Goal: Task Accomplishment & Management: Manage account settings

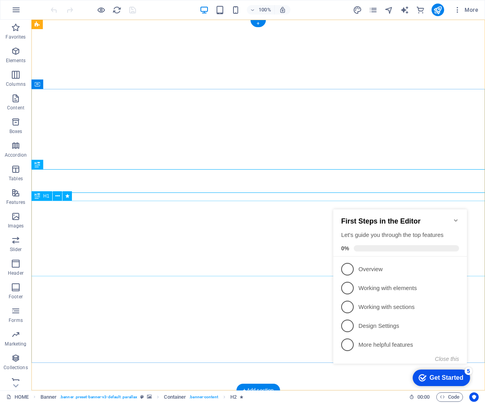
click at [456, 217] on icon "Minimize checklist" at bounding box center [456, 220] width 6 height 6
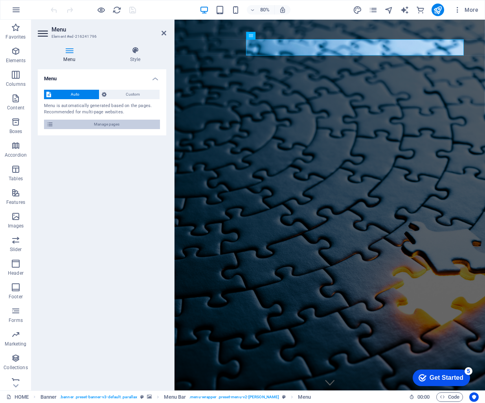
click at [129, 127] on span "Manage pages" at bounding box center [107, 124] width 102 height 9
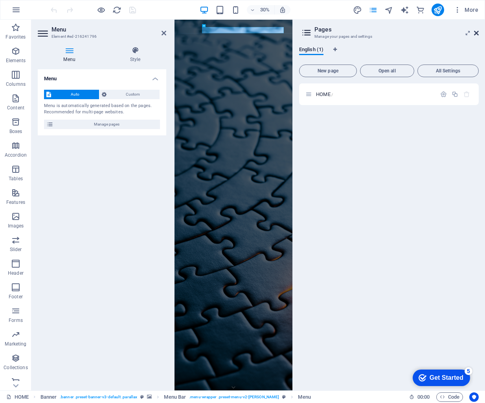
click at [477, 32] on icon at bounding box center [476, 33] width 5 height 6
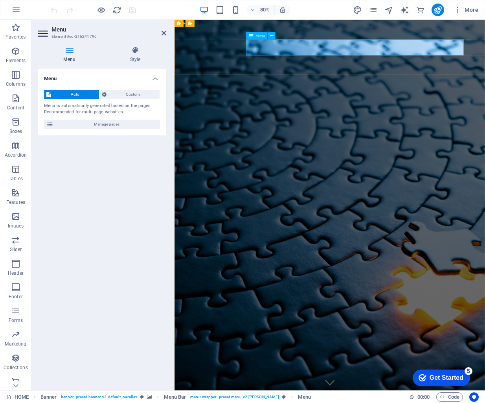
click at [131, 93] on span "Custom" at bounding box center [133, 94] width 49 height 9
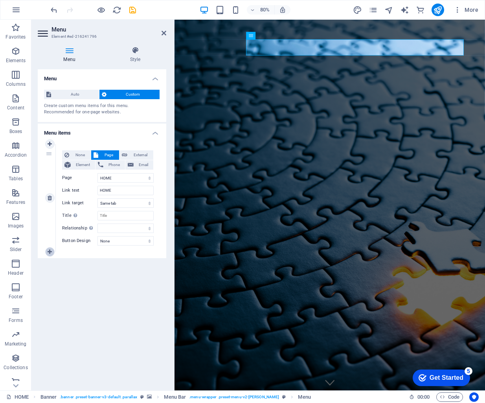
click at [48, 251] on icon at bounding box center [50, 252] width 4 height 6
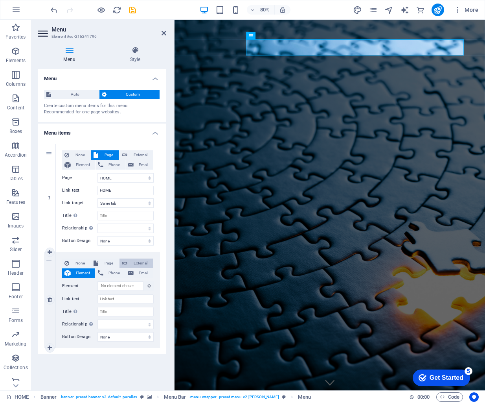
click at [138, 263] on span "External" at bounding box center [140, 262] width 21 height 9
select select
select select "blank"
select select
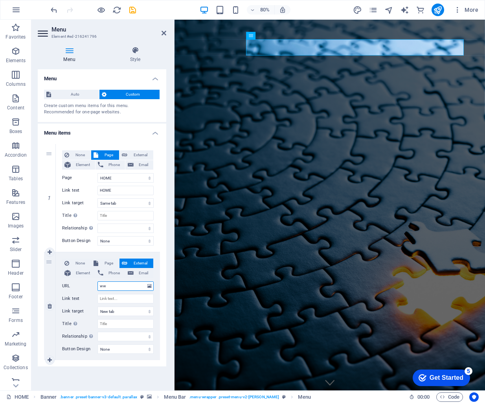
type input "www"
select select
type input "www.m"
select select
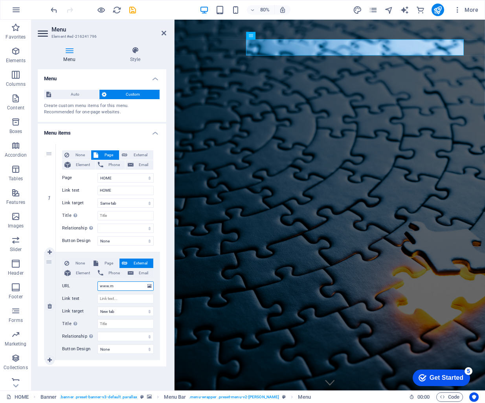
select select
type input "[DOMAIN_NAME]"
select select
type input "www.mar"
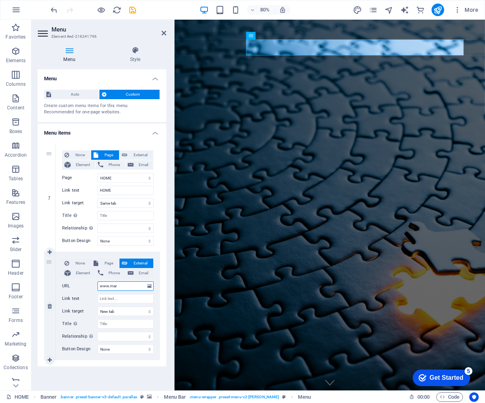
select select
type input "www.mark"
select select
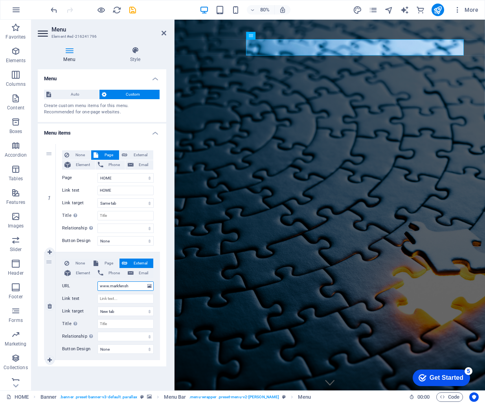
type input "www.markfensha"
select select
type input "[DOMAIN_NAME]"
select select
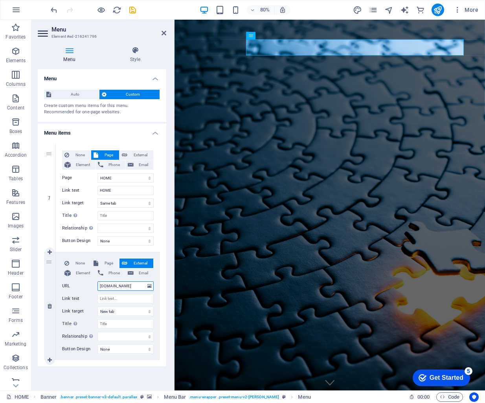
select select
type input "[DOMAIN_NAME]"
click at [158, 298] on div "None Page External Element Phone Email Page HOME Element URL [DOMAIN_NAME] Phon…" at bounding box center [108, 306] width 104 height 108
click at [148, 297] on input "Link text" at bounding box center [126, 298] width 56 height 9
type input "M"
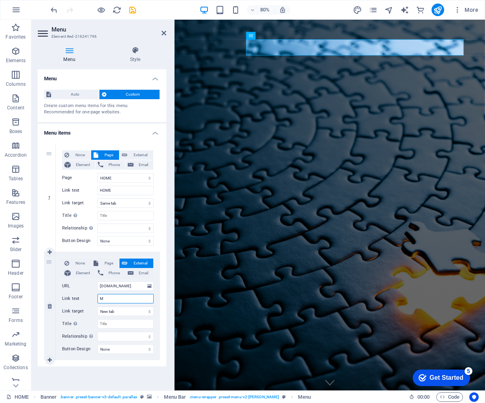
select select
type input "MFC"
select select
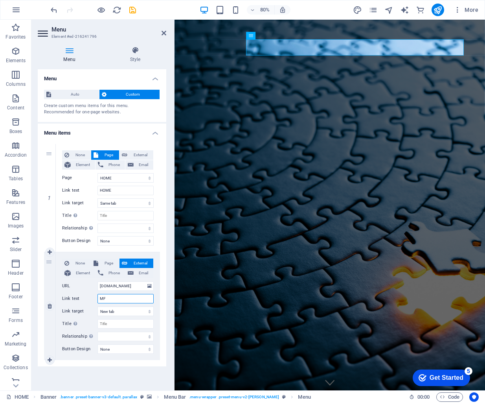
type input "M"
select select
type input "Mark"
select select
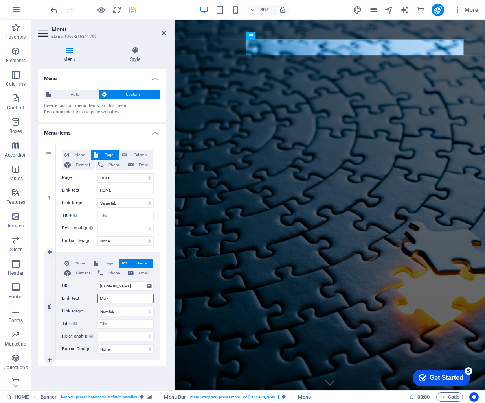
select select
type input "Mark"
select select
type input "[PERSON_NAME]"
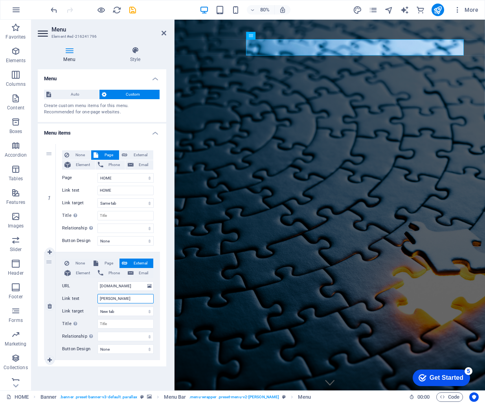
select select
type input "Mark"
select select
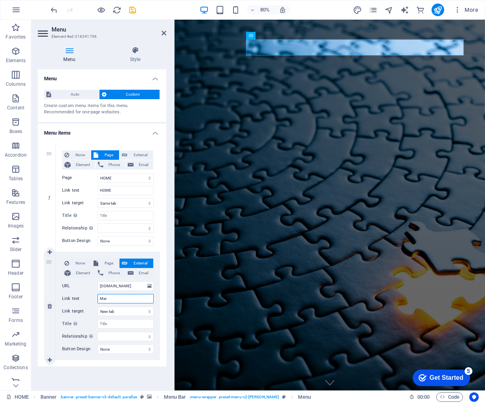
type input "Ma"
select select
type input "M"
select select
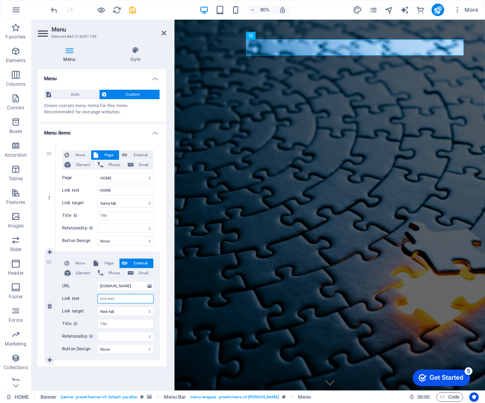
select select
type input "Co"
select select
type input "Consulting"
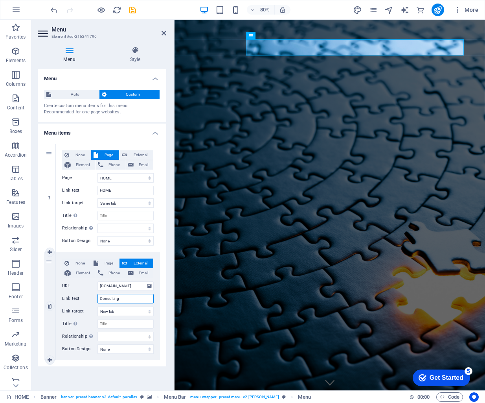
select select
type input "Consulting"
click at [150, 369] on div "Menu Auto Custom Create custom menu items for this menu. Recommended for one-pa…" at bounding box center [102, 226] width 129 height 315
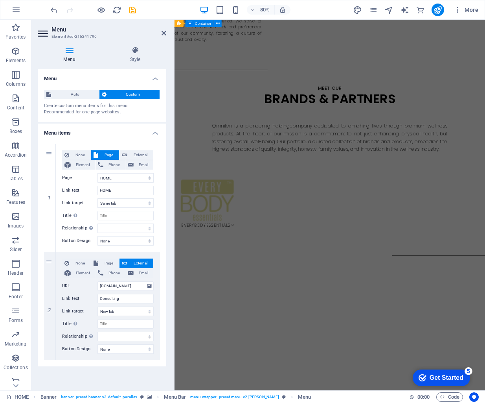
scroll to position [1614, 0]
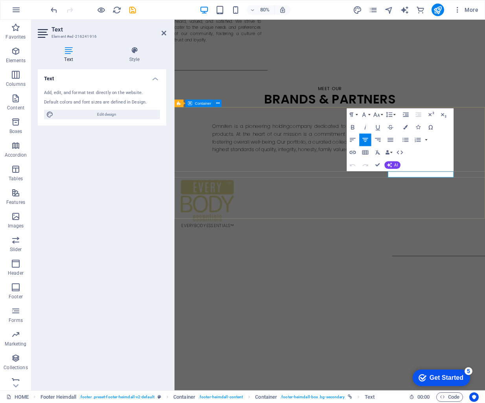
scroll to position [1545, 0]
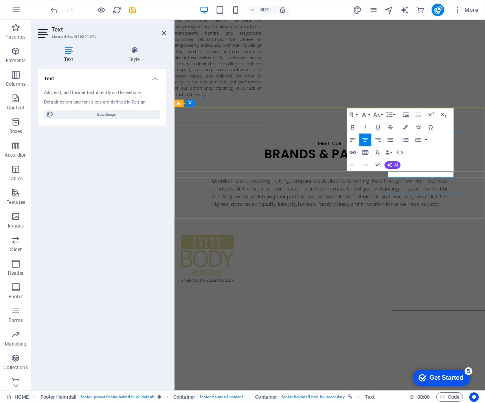
drag, startPoint x: 465, startPoint y: 214, endPoint x: 454, endPoint y: 214, distance: 11.4
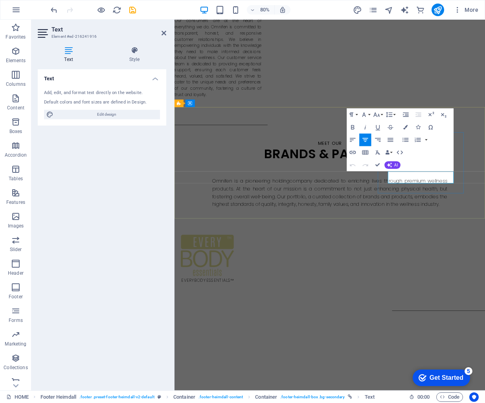
drag, startPoint x: 516, startPoint y: 214, endPoint x: 444, endPoint y: 215, distance: 71.6
click at [405, 128] on icon "button" at bounding box center [405, 127] width 4 height 4
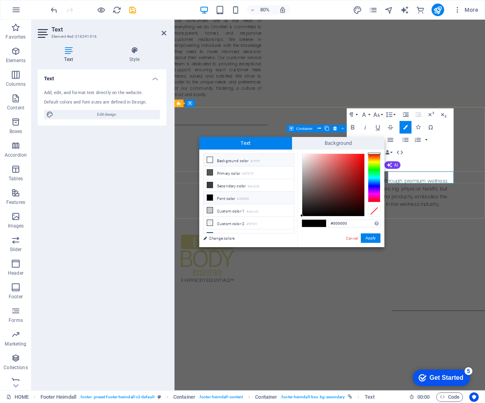
click at [286, 158] on li "Background color #ffffff" at bounding box center [249, 160] width 90 height 13
type input "#ffffff"
click at [377, 240] on button "Apply" at bounding box center [371, 237] width 20 height 9
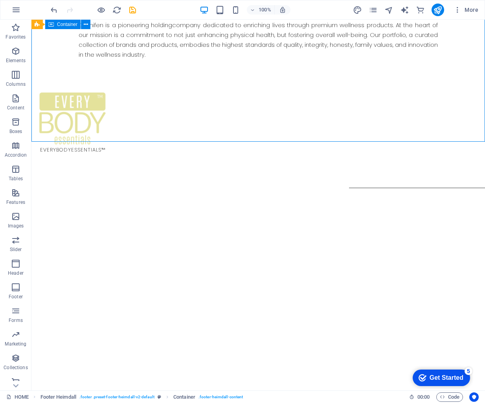
scroll to position [1514, 0]
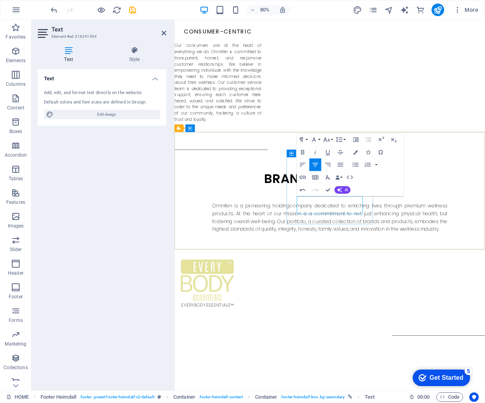
drag, startPoint x: 394, startPoint y: 257, endPoint x: 379, endPoint y: 256, distance: 15.4
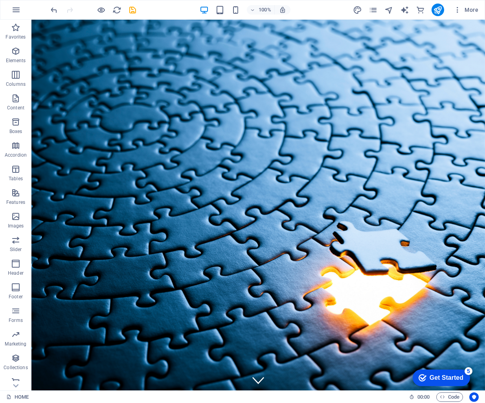
scroll to position [0, 0]
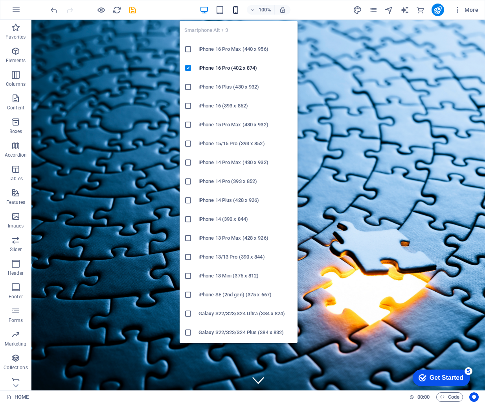
click at [236, 13] on icon "button" at bounding box center [235, 10] width 9 height 9
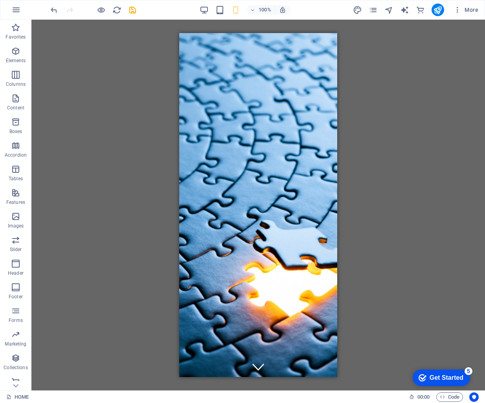
drag, startPoint x: 419, startPoint y: 103, endPoint x: 415, endPoint y: 101, distance: 4.0
click at [419, 103] on div "H2 Banner Container H1 Spacer Banner Menu Bar Menu Image Callout Footer Heimdal…" at bounding box center [258, 205] width 454 height 370
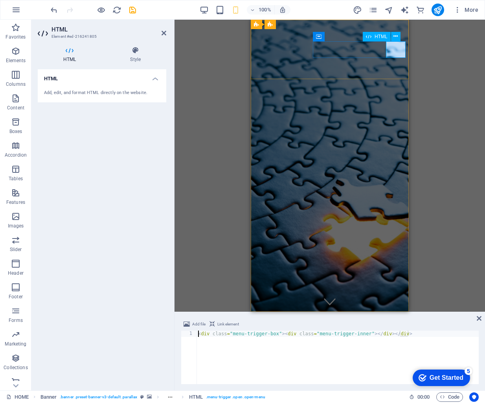
click at [392, 368] on div at bounding box center [330, 376] width 152 height 17
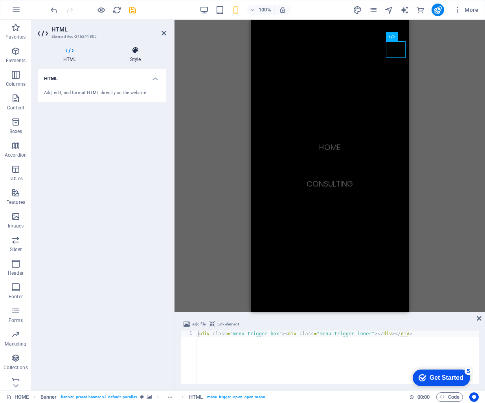
click at [138, 59] on h4 "Style" at bounding box center [136, 54] width 62 height 17
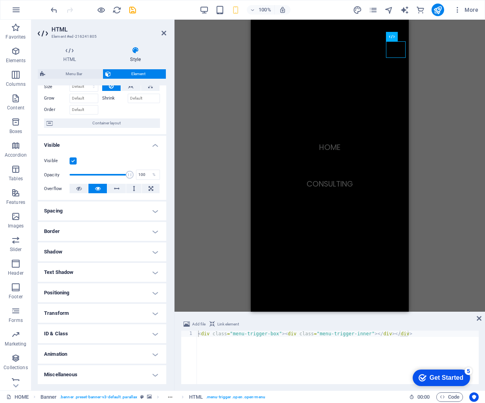
scroll to position [33, 0]
click at [321, 111] on nav "HOME Consulting" at bounding box center [330, 166] width 158 height 292
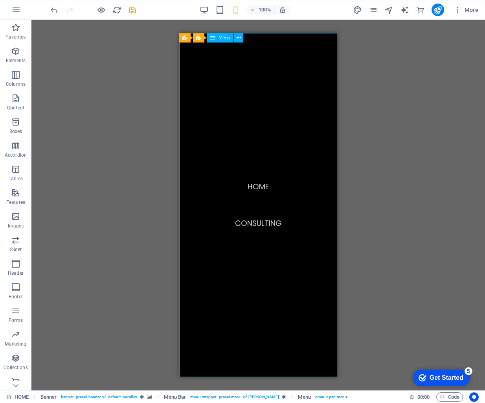
click at [307, 120] on nav "HOME Consulting" at bounding box center [258, 205] width 158 height 344
select select
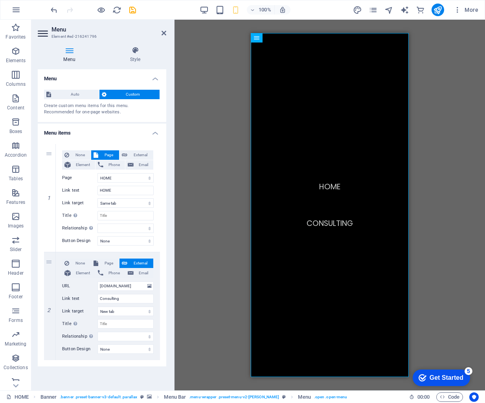
click at [141, 63] on div "Menu Style Menu Auto Custom Create custom menu items for this menu. Recommended…" at bounding box center [102, 214] width 129 height 337
click at [133, 57] on h4 "Style" at bounding box center [135, 54] width 62 height 17
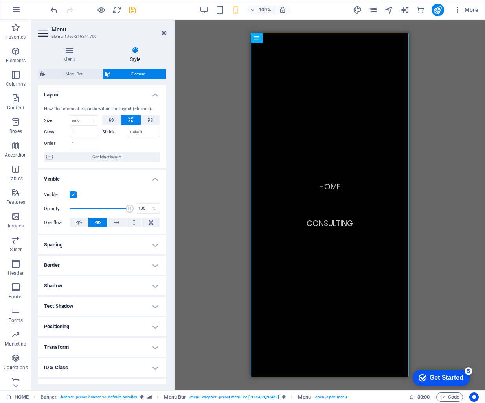
scroll to position [0, 0]
click at [124, 156] on span "Container layout" at bounding box center [106, 156] width 103 height 9
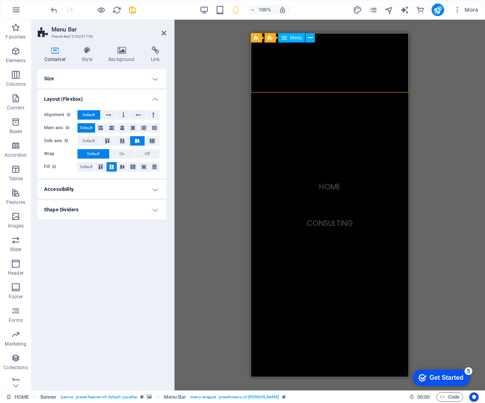
click at [314, 169] on nav "HOME Consulting" at bounding box center [330, 205] width 158 height 344
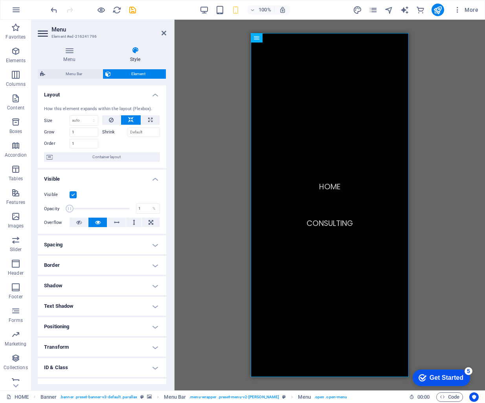
drag, startPoint x: 124, startPoint y: 209, endPoint x: 61, endPoint y: 209, distance: 62.9
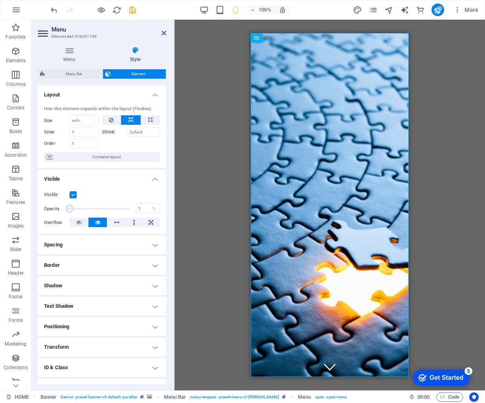
click at [61, 209] on div "Opacity 1 %" at bounding box center [102, 209] width 116 height 12
drag, startPoint x: 77, startPoint y: 208, endPoint x: 108, endPoint y: 208, distance: 31.1
click at [108, 208] on span at bounding box center [100, 209] width 60 height 12
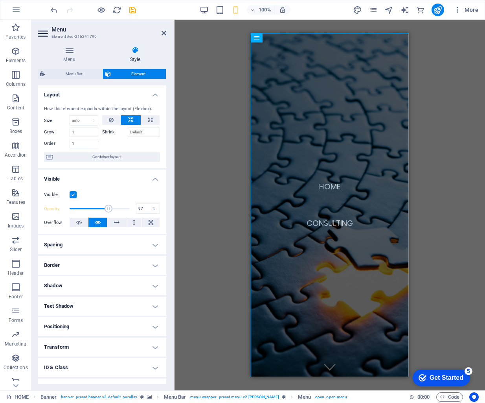
type input "100"
drag, startPoint x: 108, startPoint y: 208, endPoint x: 137, endPoint y: 208, distance: 29.1
click at [137, 208] on div "Opacity 100 %" at bounding box center [102, 209] width 116 height 12
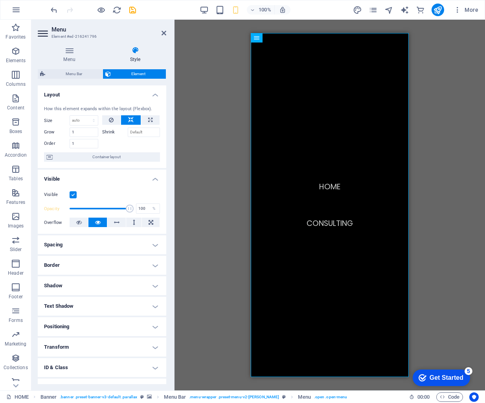
click at [129, 186] on div "Visible Opacity 100 % Overflow" at bounding box center [102, 209] width 129 height 50
click at [155, 175] on h4 "Visible" at bounding box center [102, 176] width 129 height 14
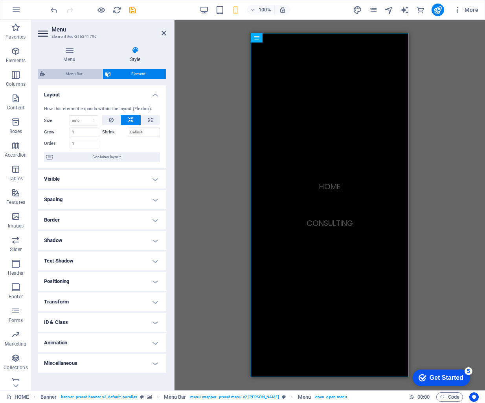
click at [72, 71] on span "Menu Bar" at bounding box center [74, 73] width 53 height 9
select select "rem"
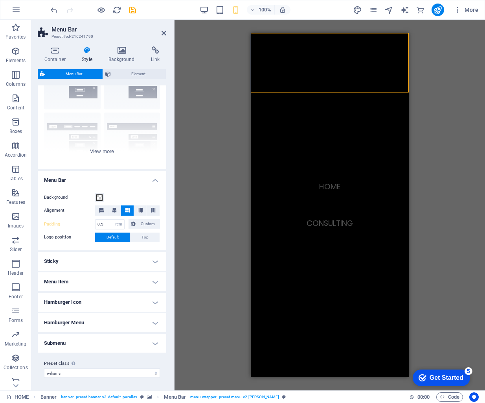
scroll to position [48, 0]
click at [140, 318] on h4 "Hamburger Menu" at bounding box center [102, 322] width 129 height 19
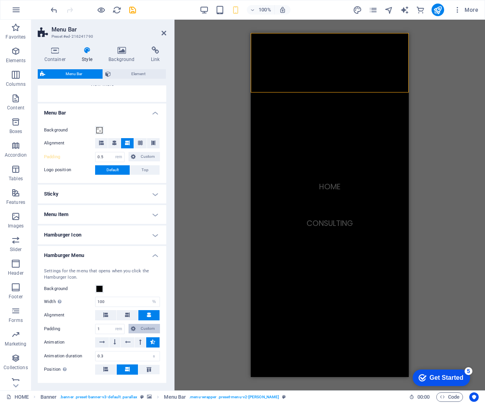
scroll to position [123, 0]
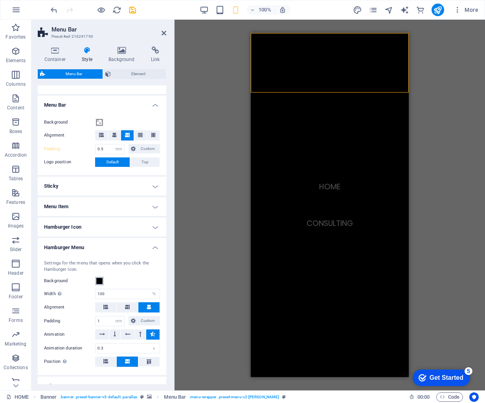
click at [99, 276] on button "Background" at bounding box center [99, 280] width 9 height 9
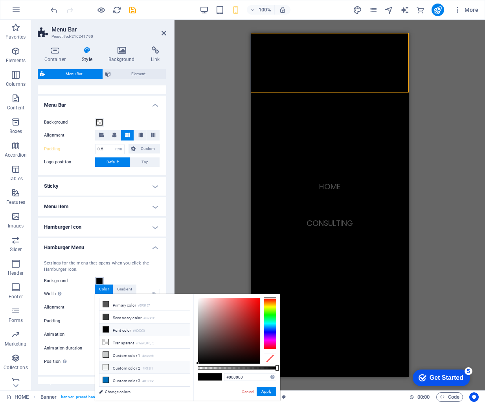
scroll to position [13, 0]
click at [127, 377] on li "Custom color 3 #0071bc" at bounding box center [144, 380] width 90 height 13
type input "#0071bc"
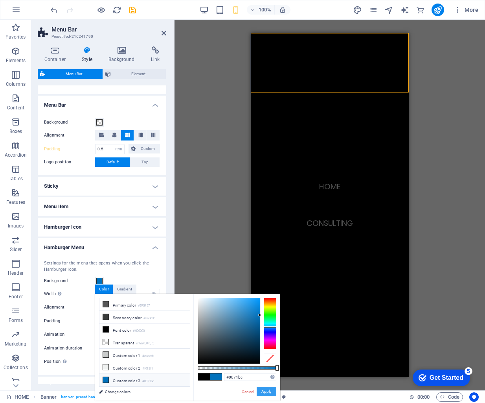
click at [263, 395] on button "Apply" at bounding box center [267, 391] width 20 height 9
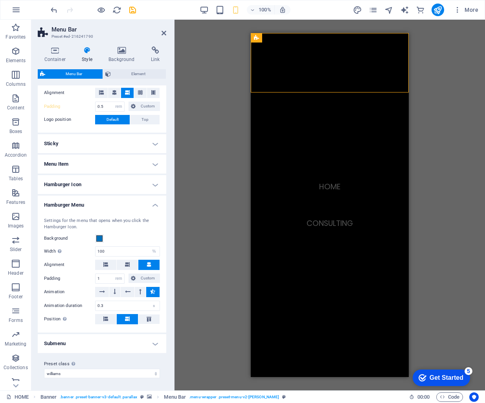
scroll to position [166, 0]
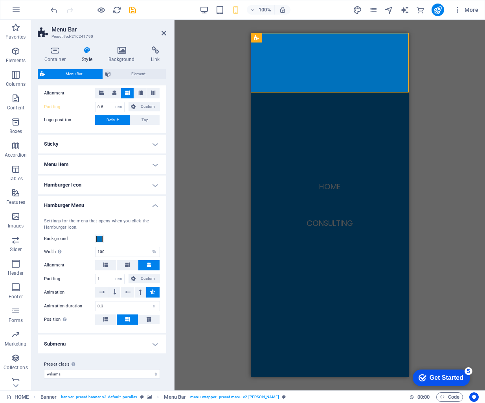
click at [151, 206] on h4 "Hamburger Menu" at bounding box center [102, 203] width 129 height 14
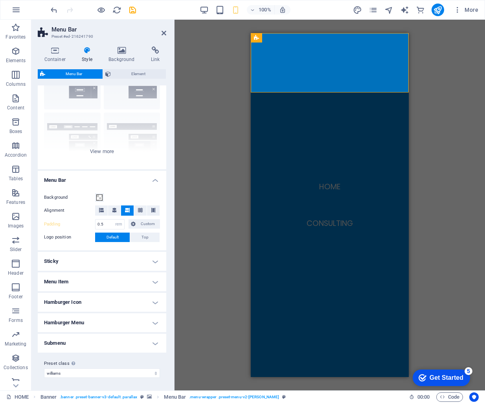
scroll to position [48, 0]
click at [101, 337] on h4 "Submenu" at bounding box center [102, 343] width 129 height 19
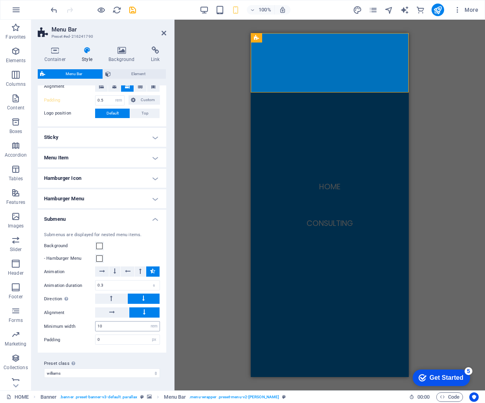
scroll to position [172, 0]
click at [151, 216] on h4 "Submenu" at bounding box center [102, 217] width 129 height 14
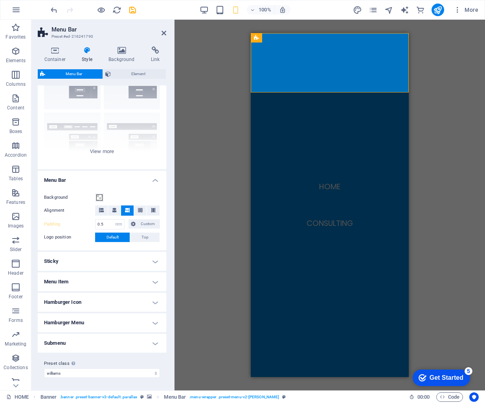
scroll to position [48, 0]
click at [149, 264] on h4 "Sticky" at bounding box center [102, 261] width 129 height 19
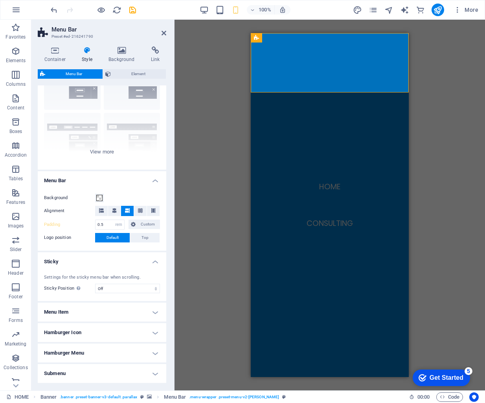
click at [151, 263] on h4 "Sticky" at bounding box center [102, 259] width 129 height 14
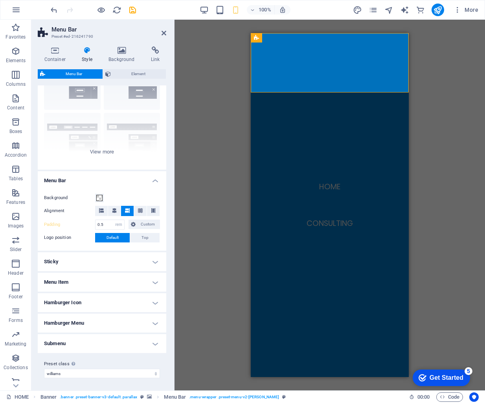
click at [151, 276] on h4 "Menu Item" at bounding box center [102, 281] width 129 height 19
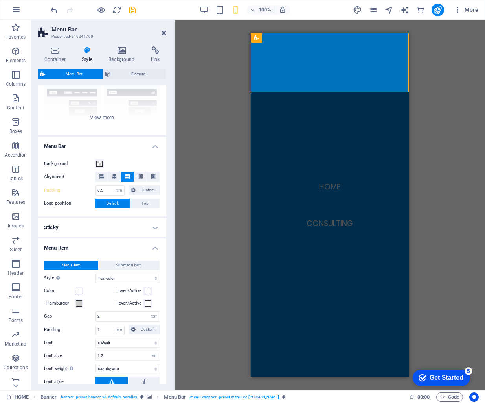
scroll to position [83, 0]
click at [80, 304] on span at bounding box center [79, 303] width 6 height 6
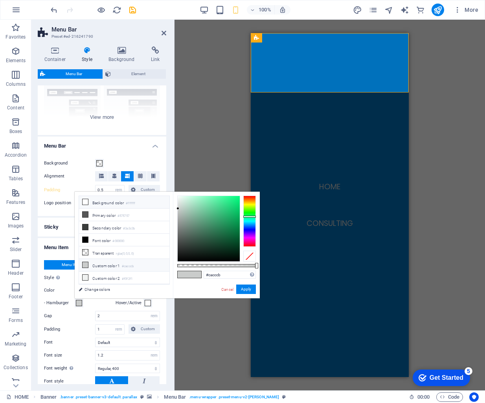
click at [120, 203] on li "Background color #ffffff" at bounding box center [124, 202] width 90 height 13
type input "#ffffff"
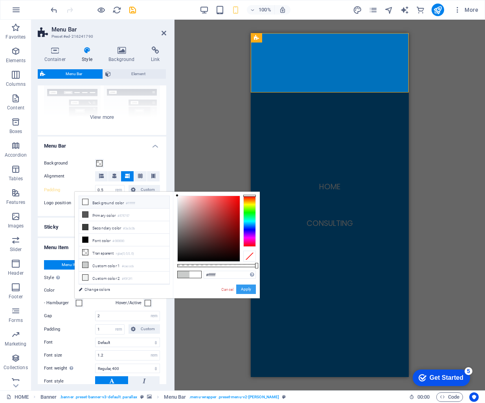
click at [242, 289] on button "Apply" at bounding box center [246, 288] width 20 height 9
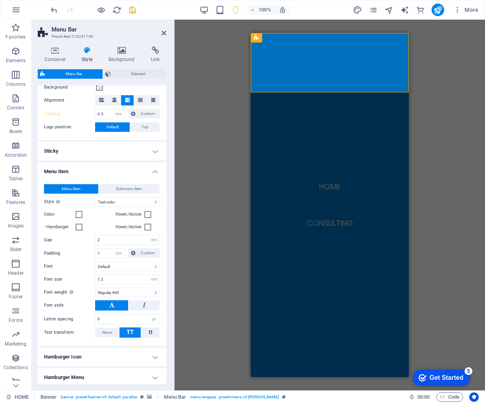
scroll to position [162, 0]
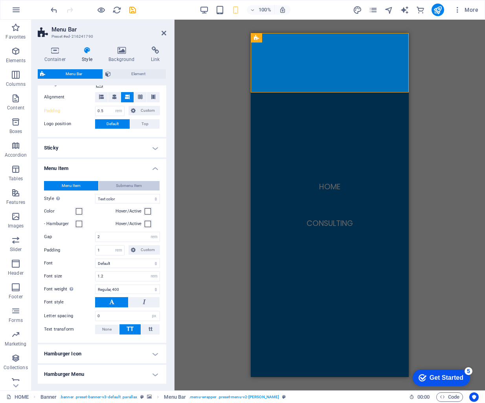
click at [144, 182] on button "Submenu Item" at bounding box center [129, 185] width 61 height 9
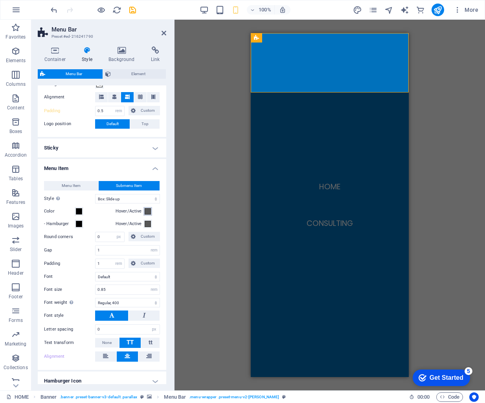
click at [148, 212] on span at bounding box center [148, 211] width 6 height 6
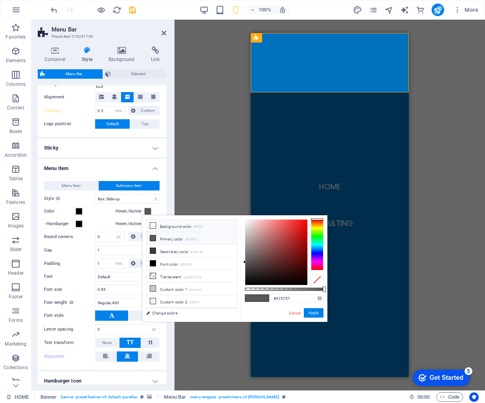
click at [156, 223] on span at bounding box center [153, 225] width 6 height 6
type input "#ffffff"
click at [136, 223] on label "Hover/Active" at bounding box center [130, 223] width 28 height 9
click at [144, 223] on button "Hover/Active" at bounding box center [148, 223] width 9 height 9
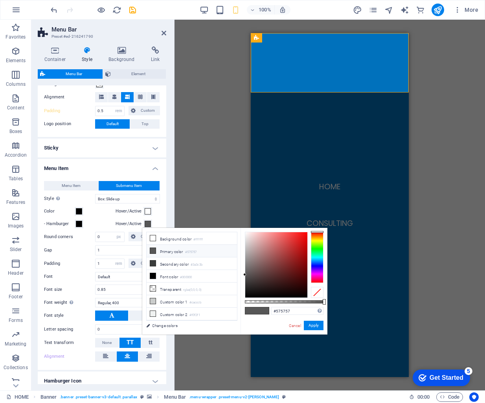
click at [145, 223] on span at bounding box center [148, 224] width 6 height 6
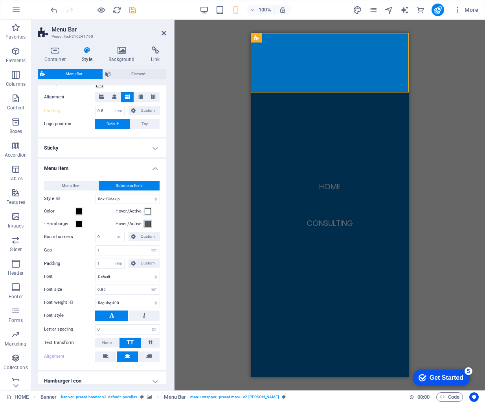
click at [147, 223] on span at bounding box center [148, 224] width 6 height 6
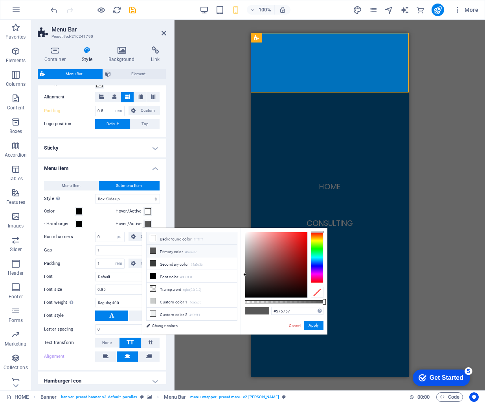
click at [158, 237] on li "Background color #ffffff" at bounding box center [192, 238] width 90 height 13
type input "#ffffff"
click at [81, 224] on span at bounding box center [79, 224] width 6 height 6
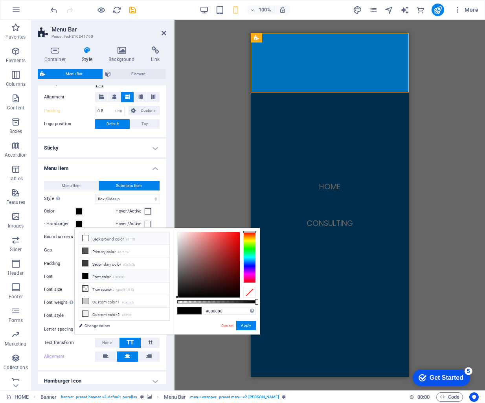
click at [87, 234] on li "Background color #ffffff" at bounding box center [124, 238] width 90 height 13
type input "#ffffff"
click at [80, 210] on span at bounding box center [79, 211] width 6 height 6
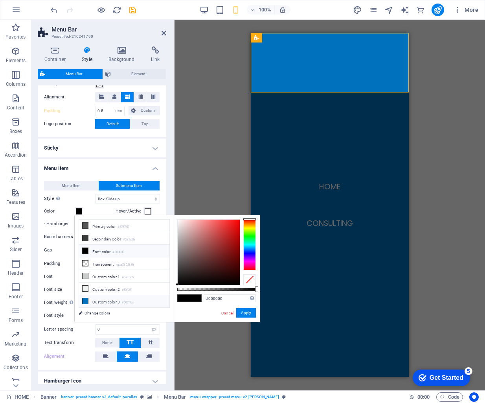
scroll to position [13, 0]
click at [113, 298] on li "Custom color 3 #0071bc" at bounding box center [124, 301] width 90 height 13
type input "#0071bc"
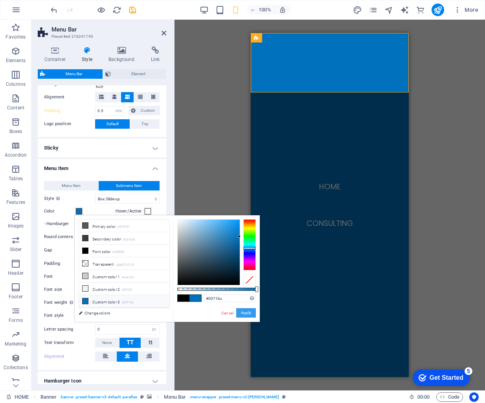
click at [249, 313] on button "Apply" at bounding box center [246, 312] width 20 height 9
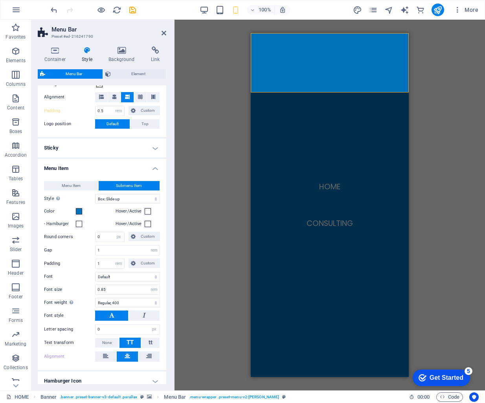
click at [434, 244] on div "Drag here to replace the existing content. Press “Ctrl” if you want to create a…" at bounding box center [330, 205] width 311 height 370
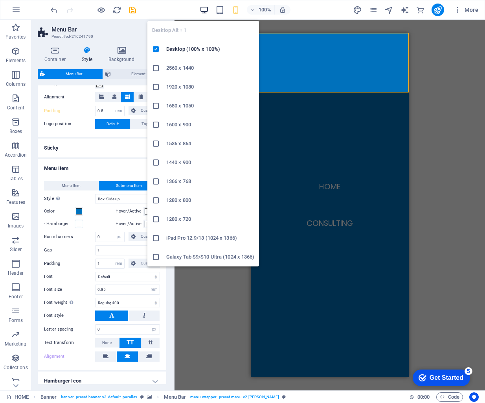
click at [203, 10] on icon "button" at bounding box center [204, 10] width 9 height 9
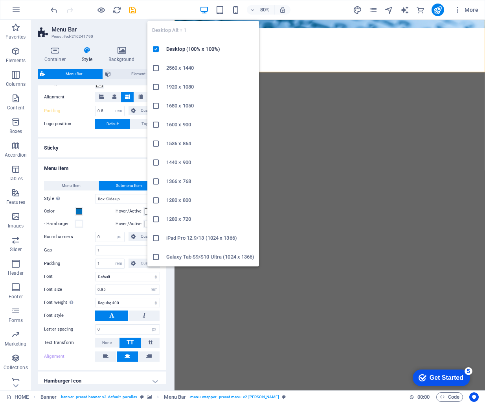
type input "1"
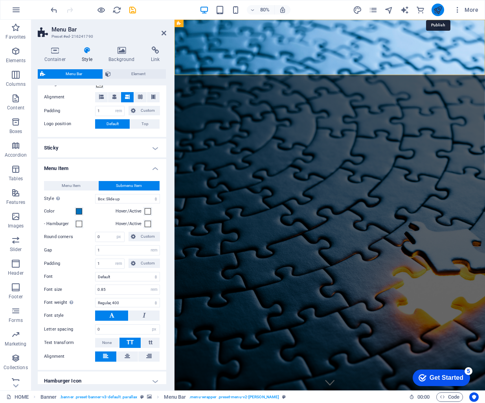
click at [436, 9] on icon "publish" at bounding box center [437, 10] width 9 height 9
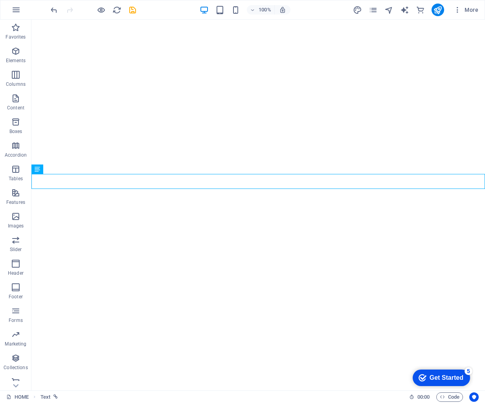
click at [46, 7] on div "100% More" at bounding box center [242, 9] width 484 height 19
click at [49, 8] on div "100% More" at bounding box center [242, 9] width 484 height 19
click at [50, 8] on icon "undo" at bounding box center [54, 10] width 9 height 9
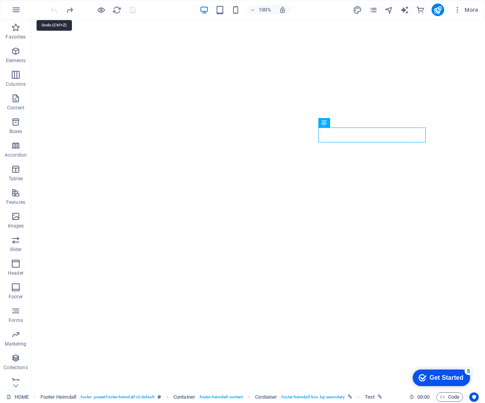
click at [50, 8] on div at bounding box center [93, 10] width 88 height 13
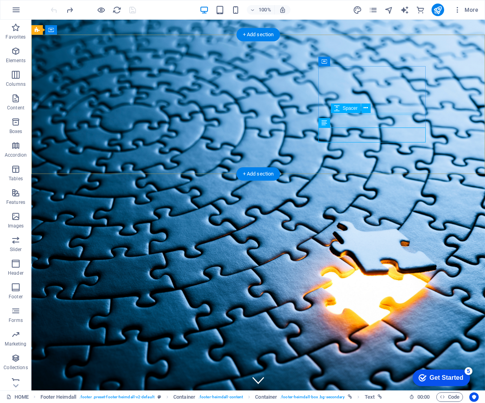
scroll to position [1513, 0]
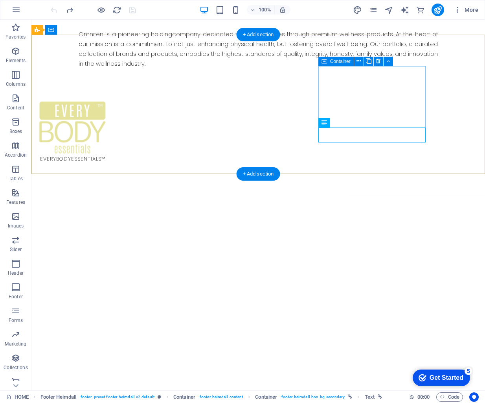
click at [348, 122] on icon at bounding box center [347, 122] width 4 height 8
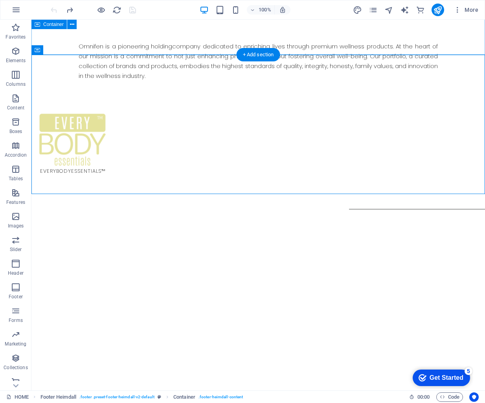
scroll to position [1506, 0]
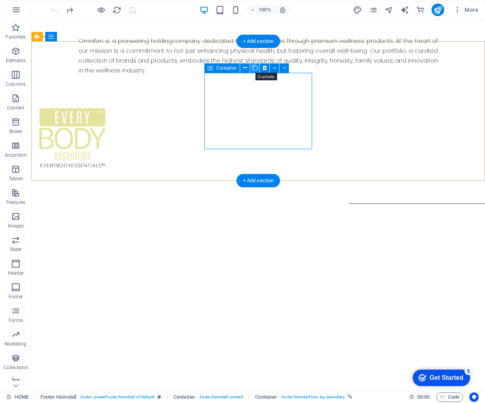
click at [256, 68] on icon at bounding box center [255, 68] width 6 height 8
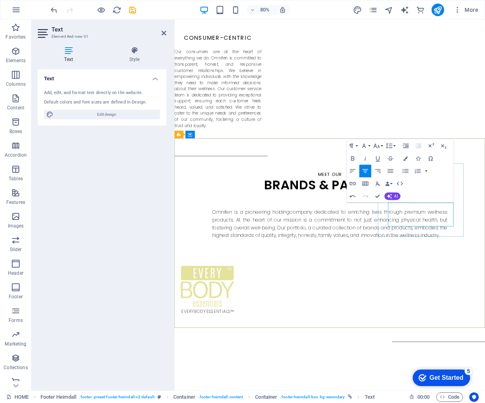
drag, startPoint x: 522, startPoint y: 261, endPoint x: 504, endPoint y: 259, distance: 17.8
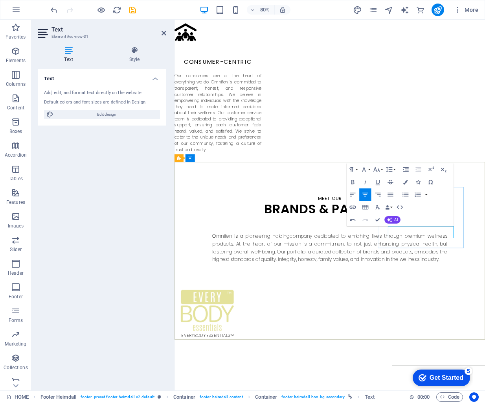
scroll to position [1476, 0]
drag, startPoint x: 519, startPoint y: 295, endPoint x: 501, endPoint y: 294, distance: 17.3
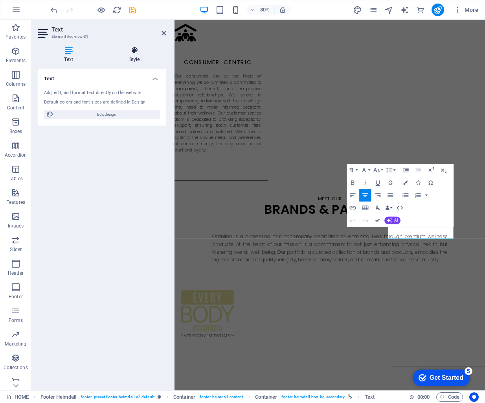
click at [129, 55] on h4 "Style" at bounding box center [135, 54] width 64 height 17
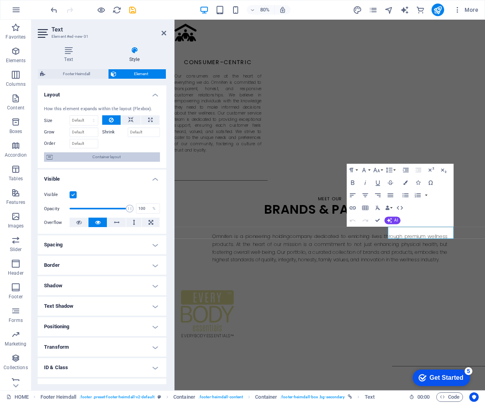
scroll to position [0, 0]
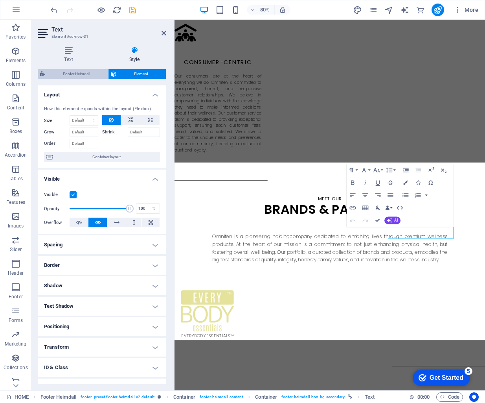
click at [81, 73] on span "Footer Heimdall" at bounding box center [77, 73] width 58 height 9
select select "rem"
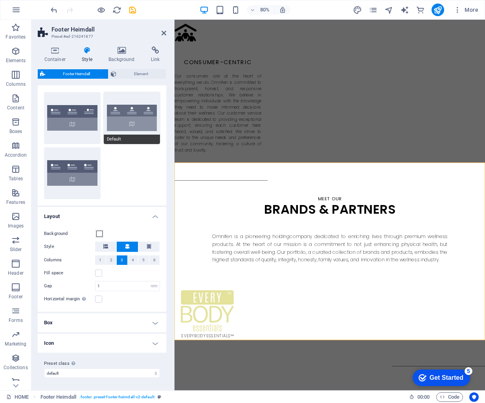
scroll to position [13, 0]
click at [111, 344] on h4 "Icon" at bounding box center [102, 343] width 129 height 19
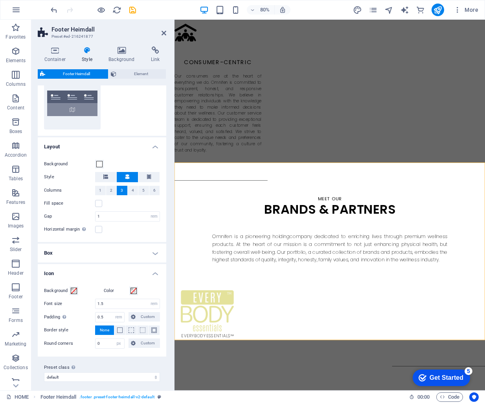
click at [155, 267] on h4 "Icon" at bounding box center [102, 271] width 129 height 14
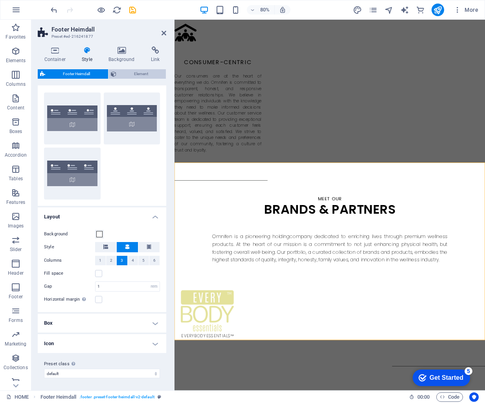
click at [149, 75] on span "Element" at bounding box center [141, 73] width 45 height 9
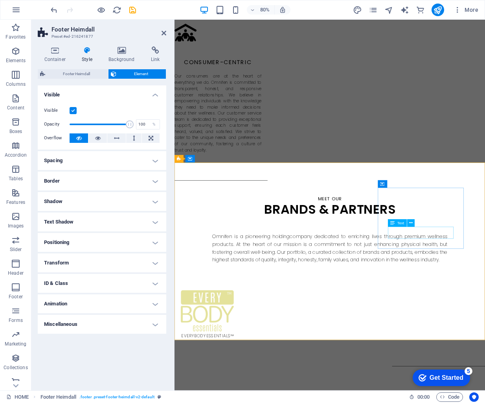
click at [402, 224] on span "Text" at bounding box center [401, 223] width 7 height 4
click at [411, 222] on icon at bounding box center [411, 222] width 4 height 7
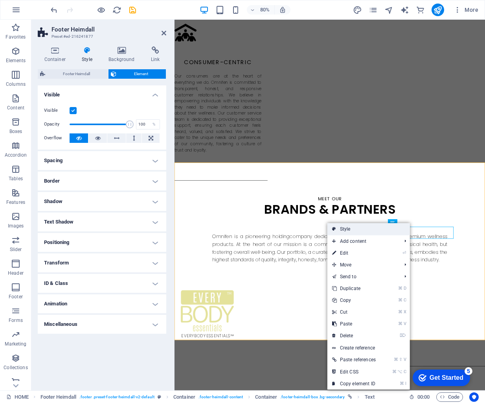
click at [396, 232] on link "Style" at bounding box center [369, 229] width 83 height 12
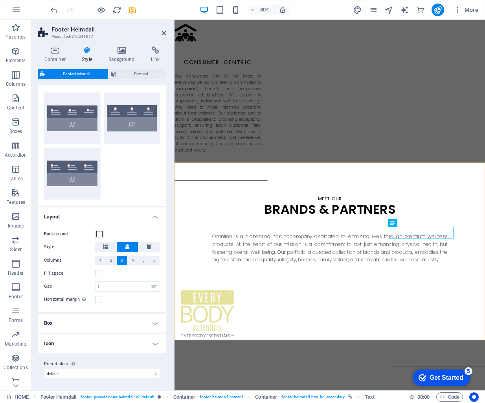
click at [144, 320] on h4 "Box" at bounding box center [102, 322] width 129 height 19
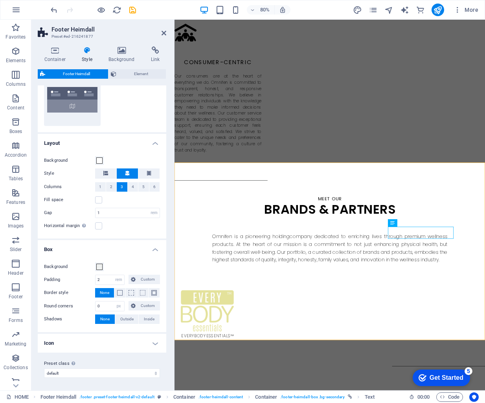
scroll to position [87, 0]
click at [155, 248] on h4 "Box" at bounding box center [102, 247] width 129 height 14
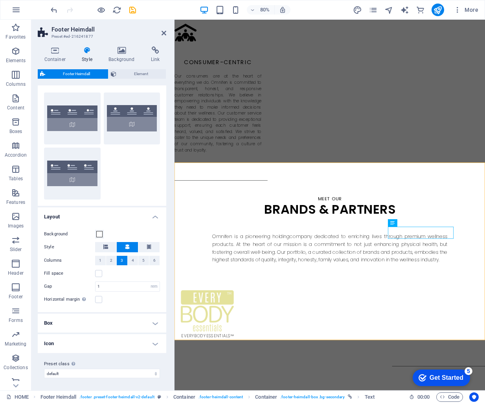
click at [153, 217] on h4 "Layout" at bounding box center [102, 214] width 129 height 14
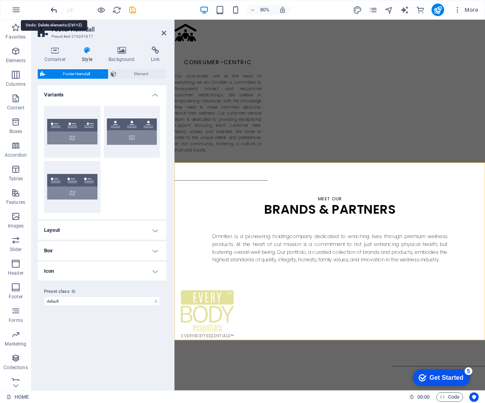
click at [50, 12] on icon "undo" at bounding box center [54, 10] width 9 height 9
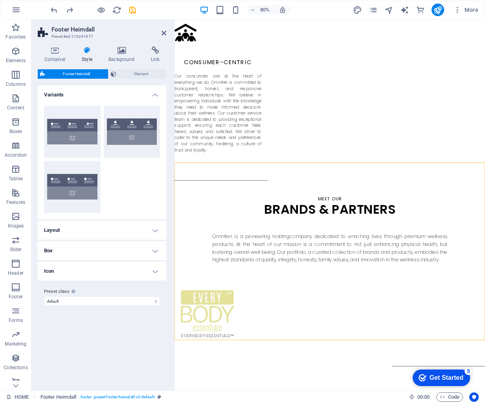
drag, startPoint x: 257, startPoint y: 334, endPoint x: 481, endPoint y: 252, distance: 238.3
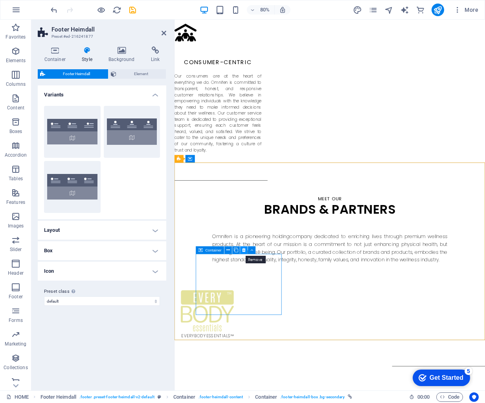
click at [245, 249] on icon at bounding box center [244, 250] width 4 height 7
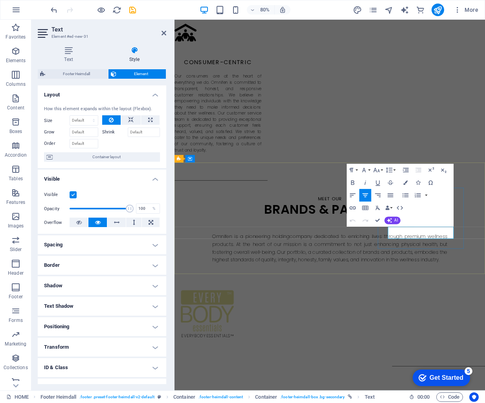
click at [407, 181] on icon "button" at bounding box center [405, 182] width 4 height 4
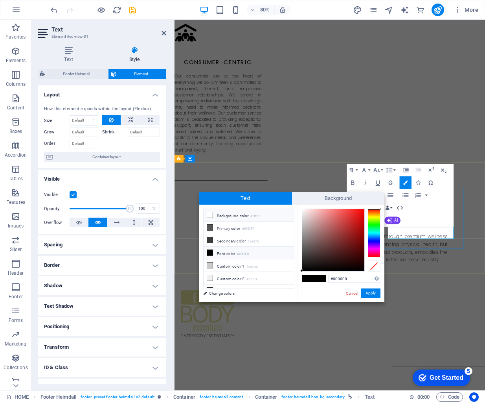
click at [262, 218] on li "Background color #ffffff" at bounding box center [249, 215] width 90 height 13
drag, startPoint x: 624, startPoint y: 250, endPoint x: 518, endPoint y: 284, distance: 110.8
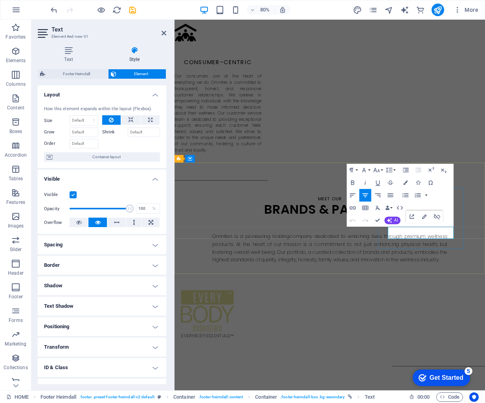
click at [405, 183] on icon "button" at bounding box center [405, 182] width 4 height 4
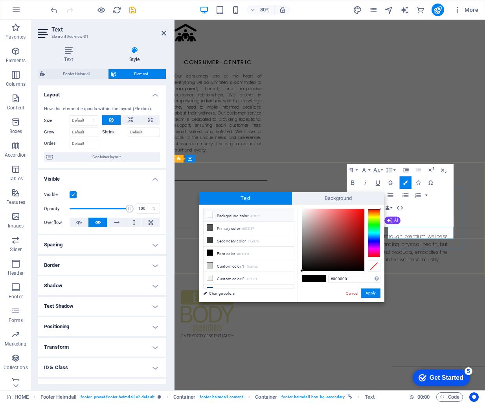
click at [262, 217] on li "Background color #ffffff" at bounding box center [249, 215] width 90 height 13
click at [377, 293] on button "Apply" at bounding box center [371, 292] width 20 height 9
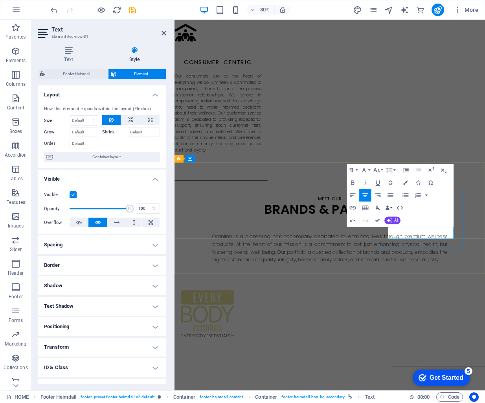
click at [405, 182] on icon "button" at bounding box center [405, 182] width 4 height 4
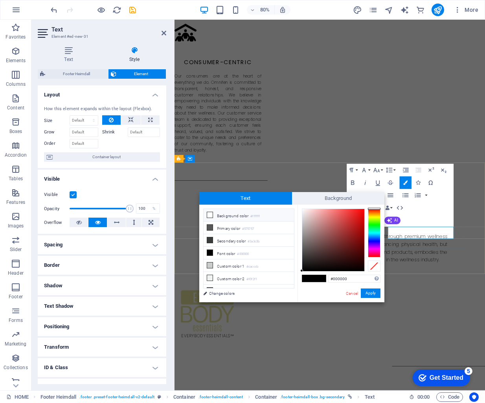
click at [254, 215] on small "#ffffff" at bounding box center [254, 217] width 9 height 6
type input "#ffffff"
click at [374, 294] on button "Apply" at bounding box center [371, 292] width 20 height 9
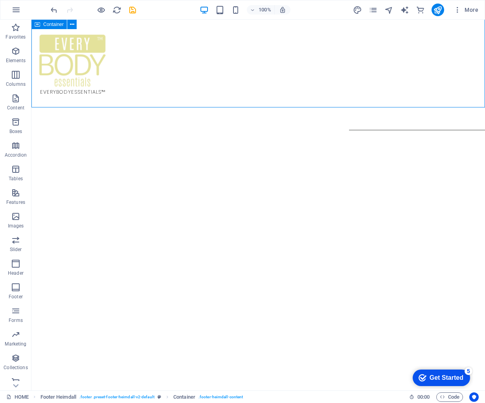
scroll to position [1373, 0]
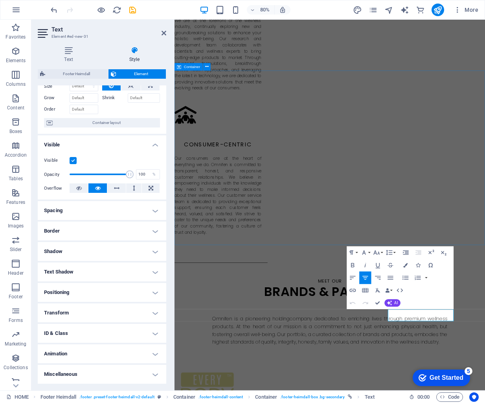
scroll to position [33, 0]
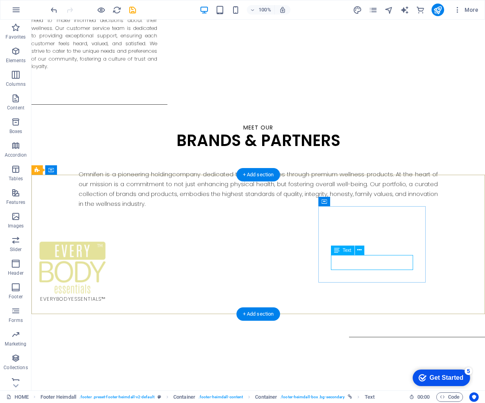
click at [349, 252] on span "Text" at bounding box center [347, 250] width 9 height 5
click at [359, 250] on icon at bounding box center [359, 250] width 4 height 8
click at [346, 252] on span "Text" at bounding box center [347, 250] width 9 height 5
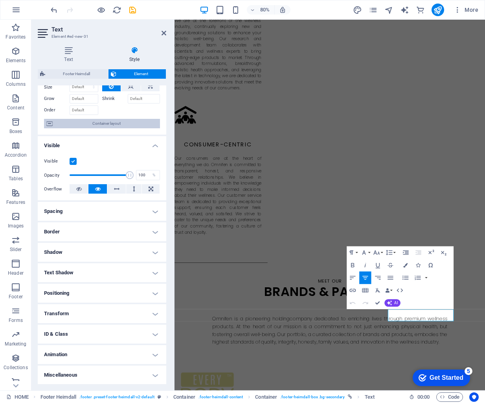
click at [126, 126] on span "Container layout" at bounding box center [106, 123] width 103 height 9
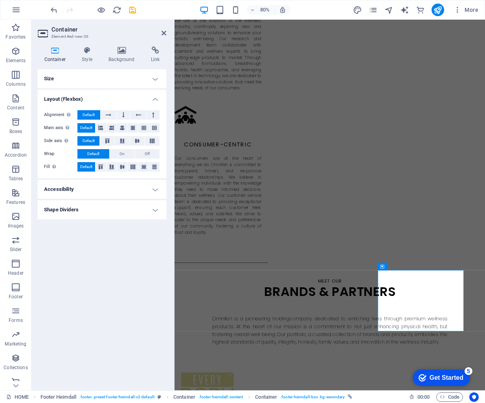
click at [88, 80] on h4 "Size" at bounding box center [102, 78] width 129 height 19
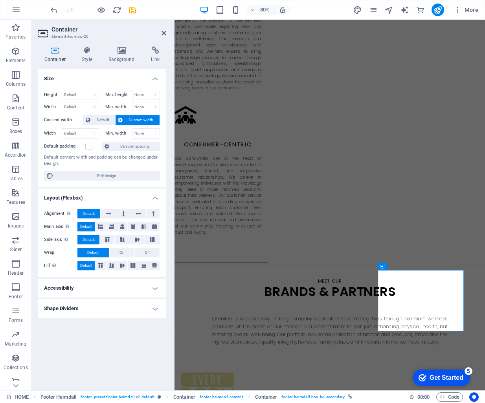
click at [88, 80] on h4 "Size" at bounding box center [102, 76] width 129 height 14
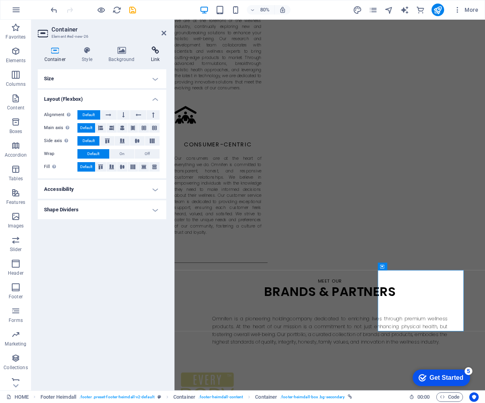
click at [155, 52] on icon at bounding box center [155, 50] width 22 height 8
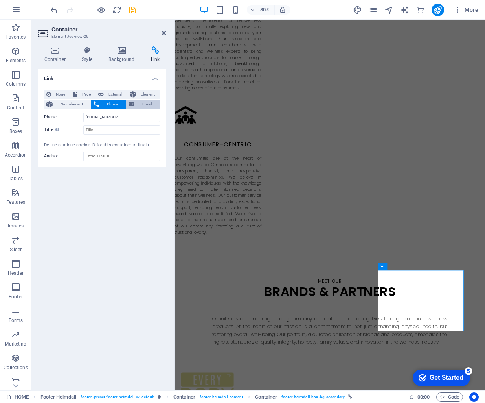
click at [131, 104] on icon at bounding box center [132, 103] width 6 height 9
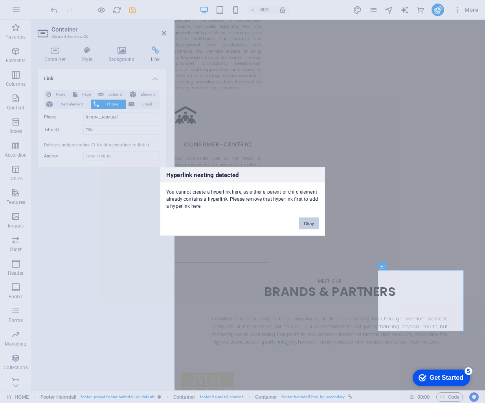
click at [307, 224] on button "Okay" at bounding box center [309, 223] width 20 height 12
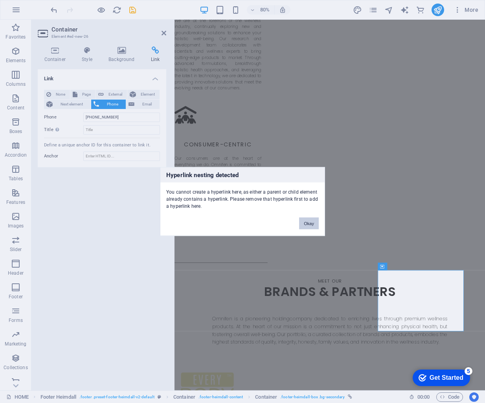
click at [308, 220] on button "Okay" at bounding box center [309, 223] width 20 height 12
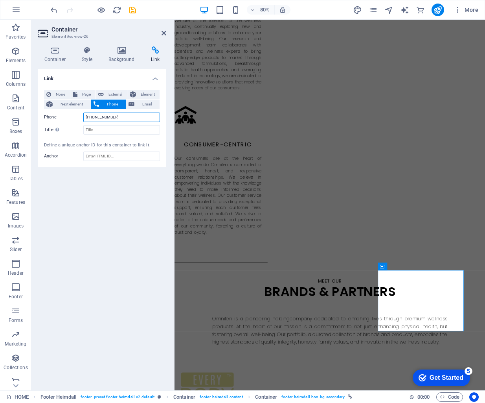
click at [138, 116] on input "[PHONE_NUMBER]" at bounding box center [121, 116] width 77 height 9
drag, startPoint x: 136, startPoint y: 116, endPoint x: 74, endPoint y: 111, distance: 61.5
click at [74, 111] on div "None Page External Element Next element Phone Email Page HOME Element URL Phone…" at bounding box center [102, 112] width 116 height 45
type input "[PHONE_NUMBER]"
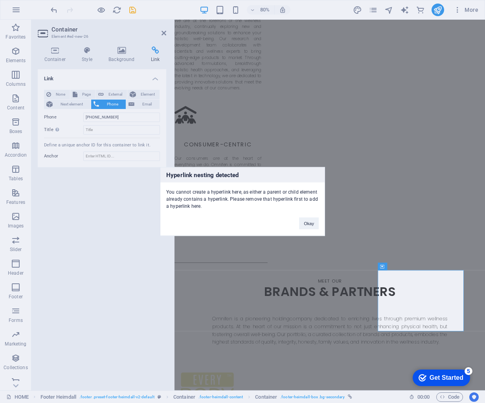
click at [129, 206] on div "Hyperlink nesting detected You cannot create a hyperlink here, as either a pare…" at bounding box center [242, 201] width 485 height 403
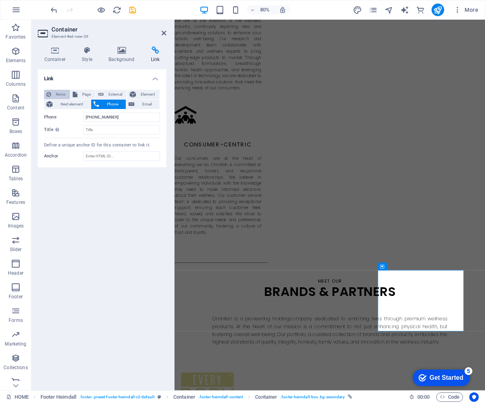
click at [63, 96] on span "None" at bounding box center [60, 94] width 14 height 9
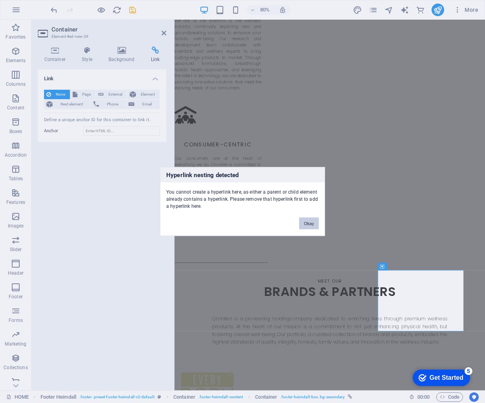
click at [317, 223] on button "Okay" at bounding box center [309, 223] width 20 height 12
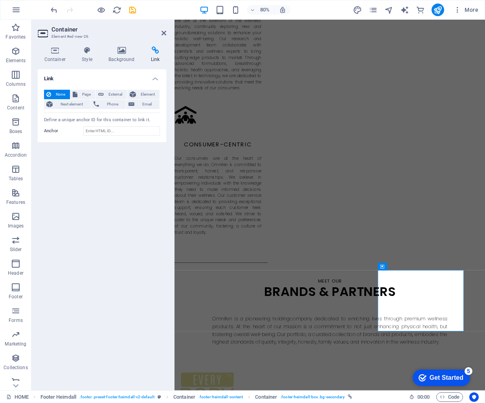
drag, startPoint x: 160, startPoint y: 34, endPoint x: 171, endPoint y: 32, distance: 11.5
click at [160, 33] on header "Container Element #ed-new-26" at bounding box center [102, 30] width 129 height 20
click at [163, 33] on icon at bounding box center [164, 33] width 5 height 6
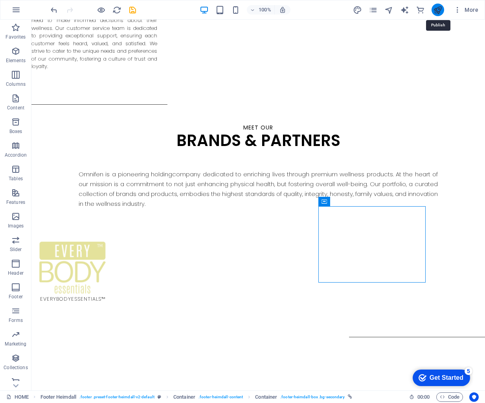
click at [434, 13] on icon "publish" at bounding box center [437, 10] width 9 height 9
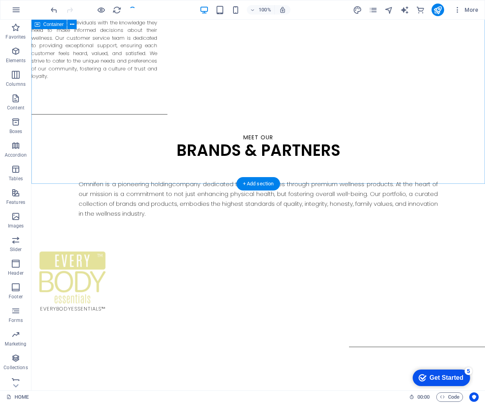
scroll to position [1361, 0]
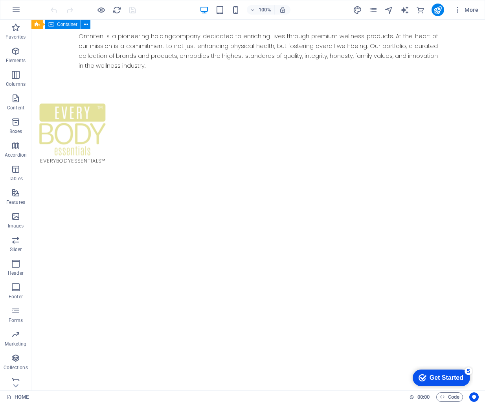
scroll to position [1512, 0]
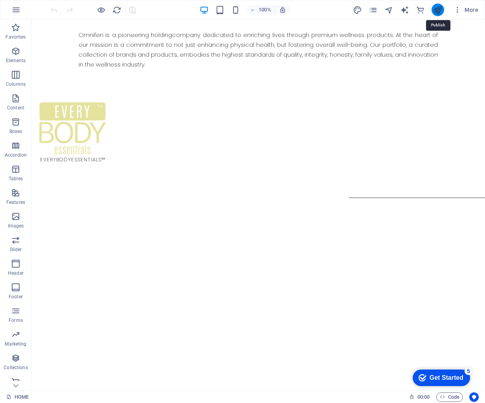
click at [439, 11] on icon "publish" at bounding box center [437, 10] width 9 height 9
